Goal: Transaction & Acquisition: Purchase product/service

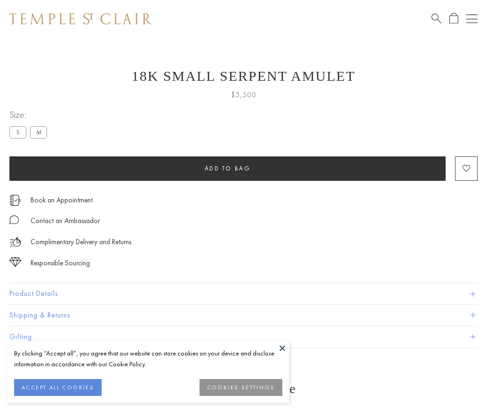
click at [227, 168] on span "Add to bag" at bounding box center [228, 169] width 46 height 8
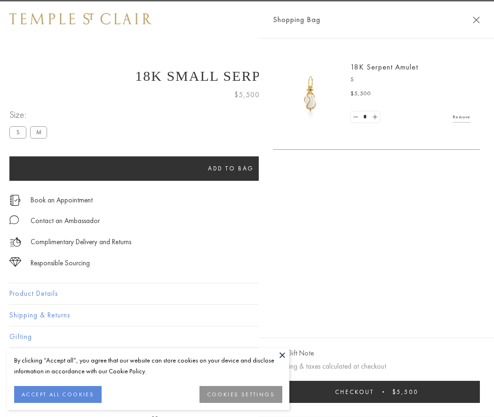
click at [374, 392] on span "Checkout" at bounding box center [354, 392] width 39 height 8
